Goal: Task Accomplishment & Management: Use online tool/utility

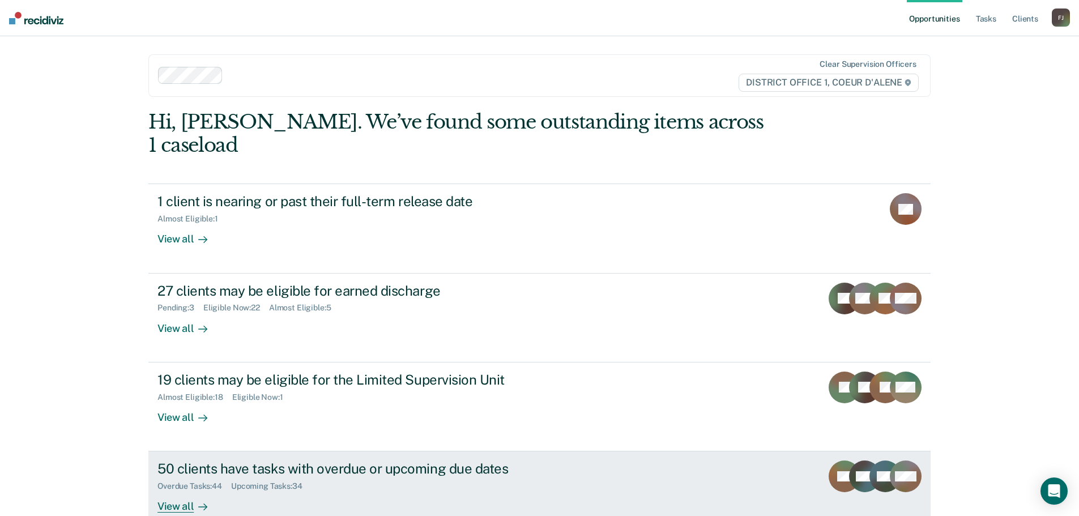
scroll to position [1, 0]
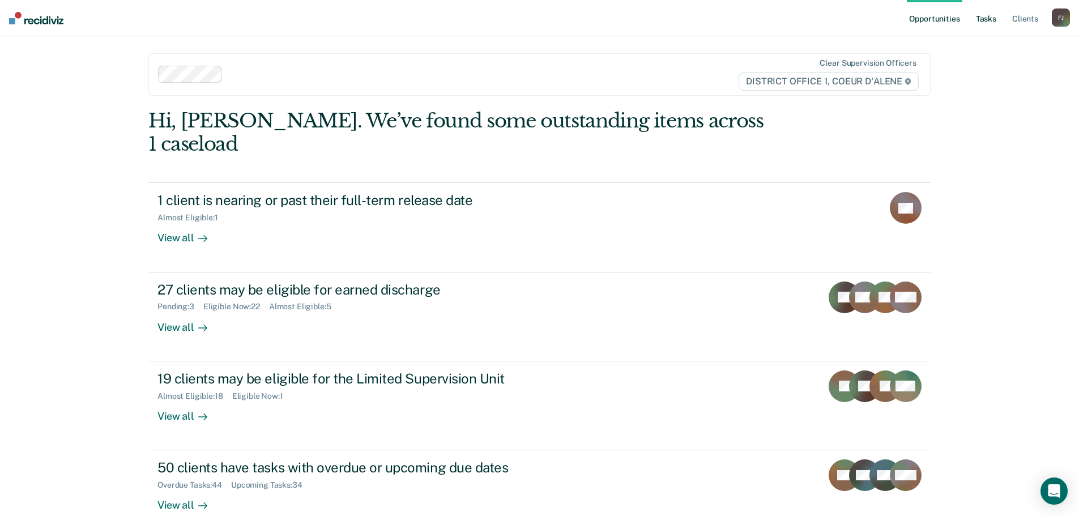
click at [978, 18] on link "Tasks" at bounding box center [985, 18] width 25 height 36
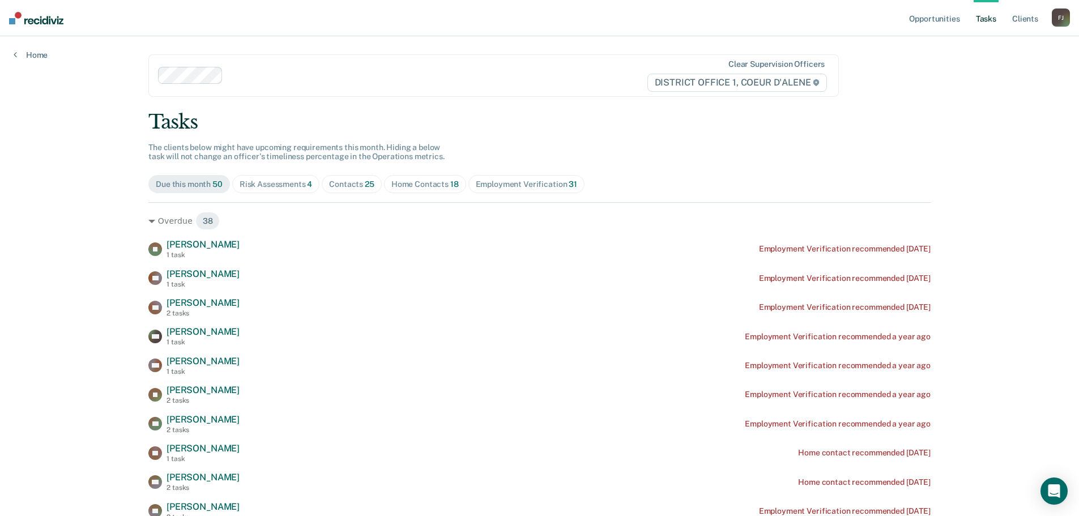
click at [347, 182] on div "Contacts 25" at bounding box center [351, 185] width 45 height 10
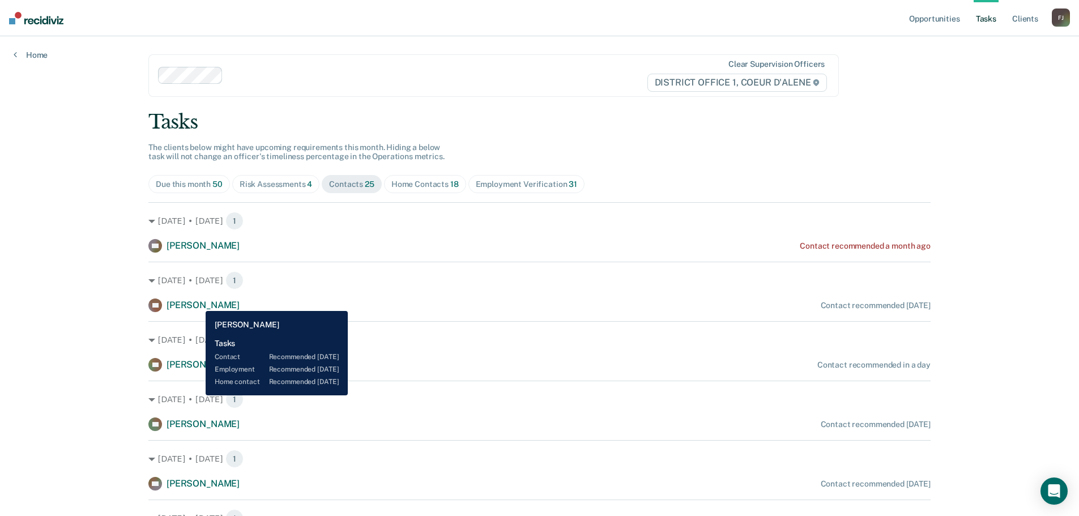
click at [197, 302] on span "[PERSON_NAME]" at bounding box center [202, 305] width 73 height 11
